Goal: Navigation & Orientation: Find specific page/section

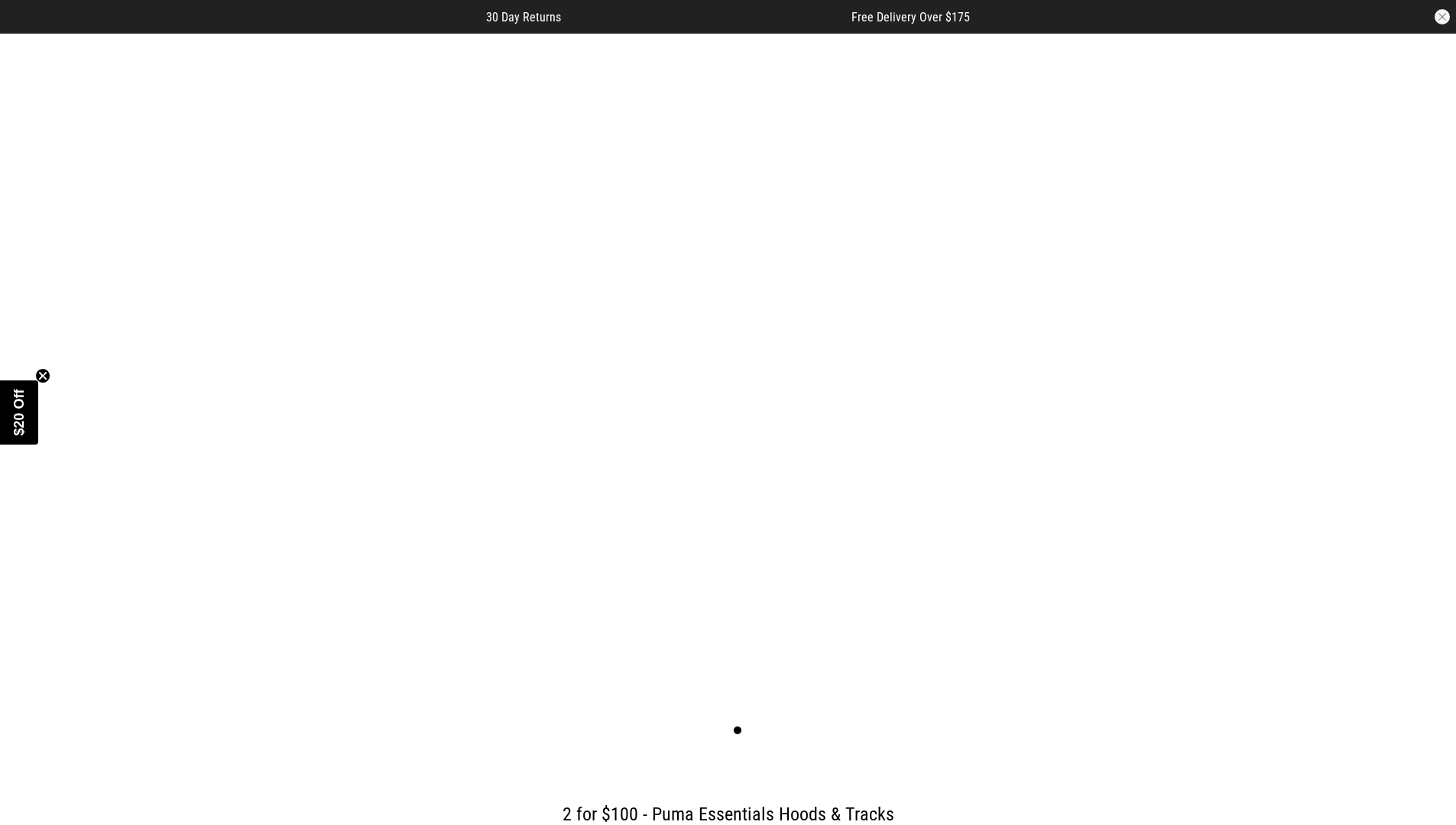
click at [1443, 17] on button "button" at bounding box center [1443, 17] width 15 height 15
